Goal: Navigation & Orientation: Find specific page/section

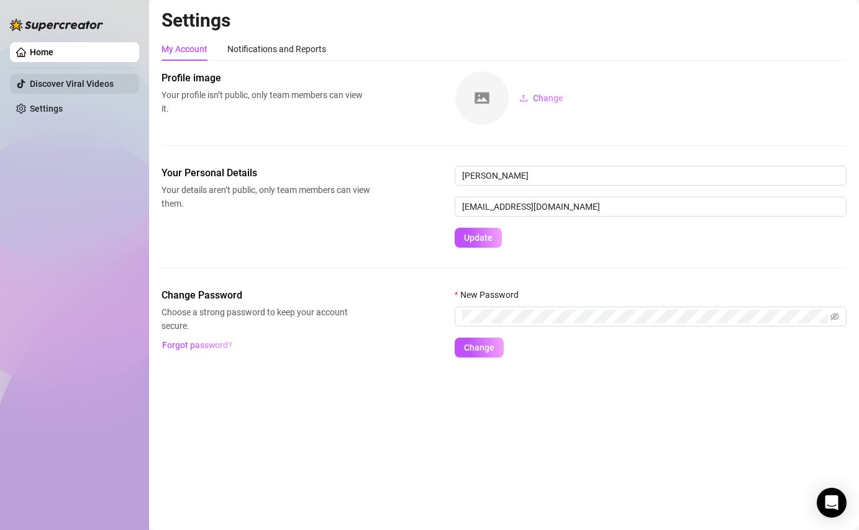
click at [80, 86] on link "Discover Viral Videos" at bounding box center [72, 84] width 84 height 10
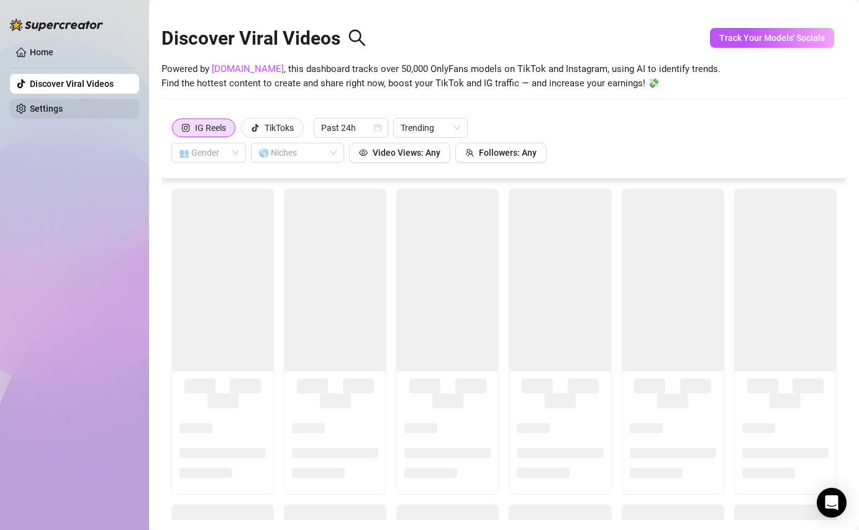
click at [56, 114] on link "Settings" at bounding box center [46, 109] width 33 height 10
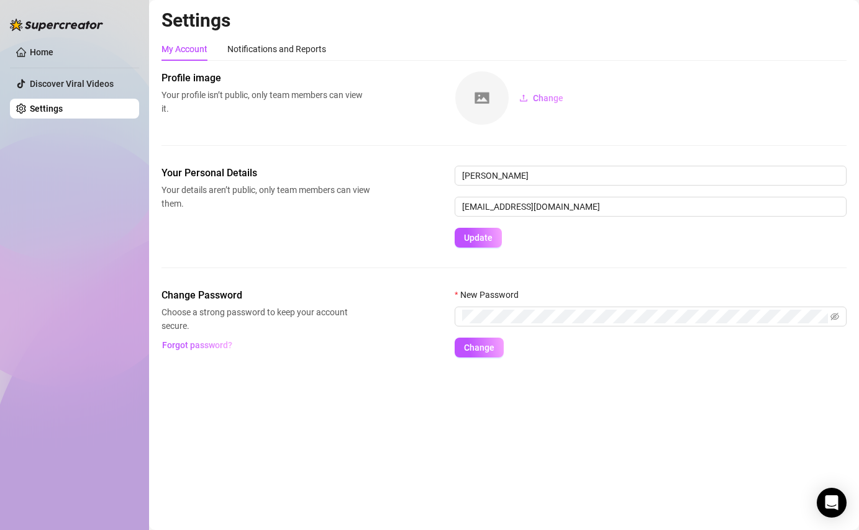
click at [62, 111] on link "Settings" at bounding box center [46, 109] width 33 height 10
click at [263, 50] on div "Notifications and Reports" at bounding box center [276, 49] width 99 height 14
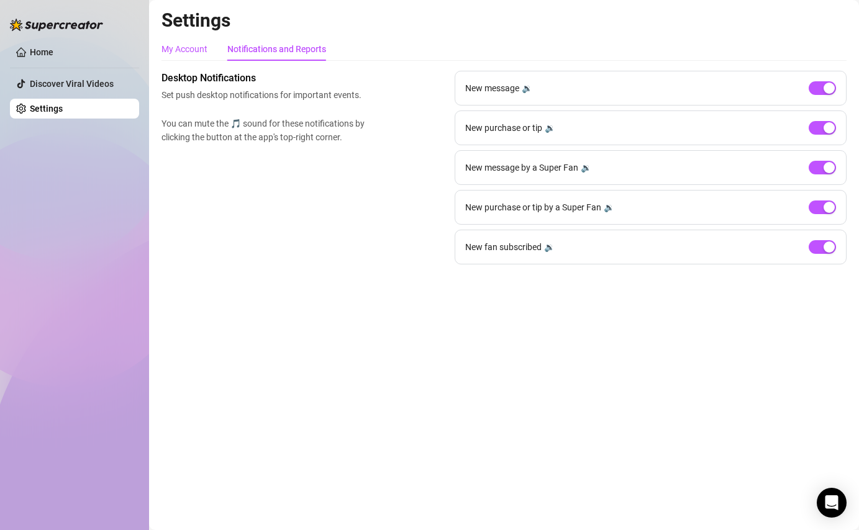
click at [190, 48] on div "My Account" at bounding box center [184, 49] width 46 height 14
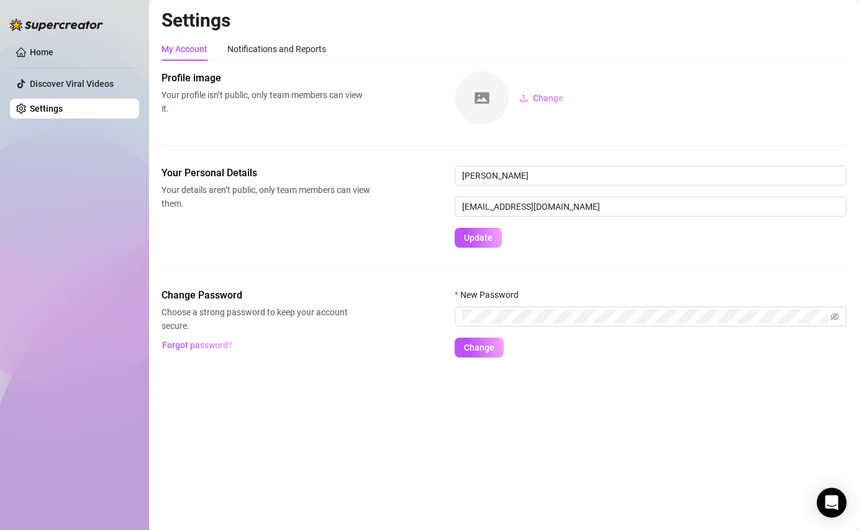
click at [36, 114] on link "Settings" at bounding box center [46, 109] width 33 height 10
